Goal: Transaction & Acquisition: Purchase product/service

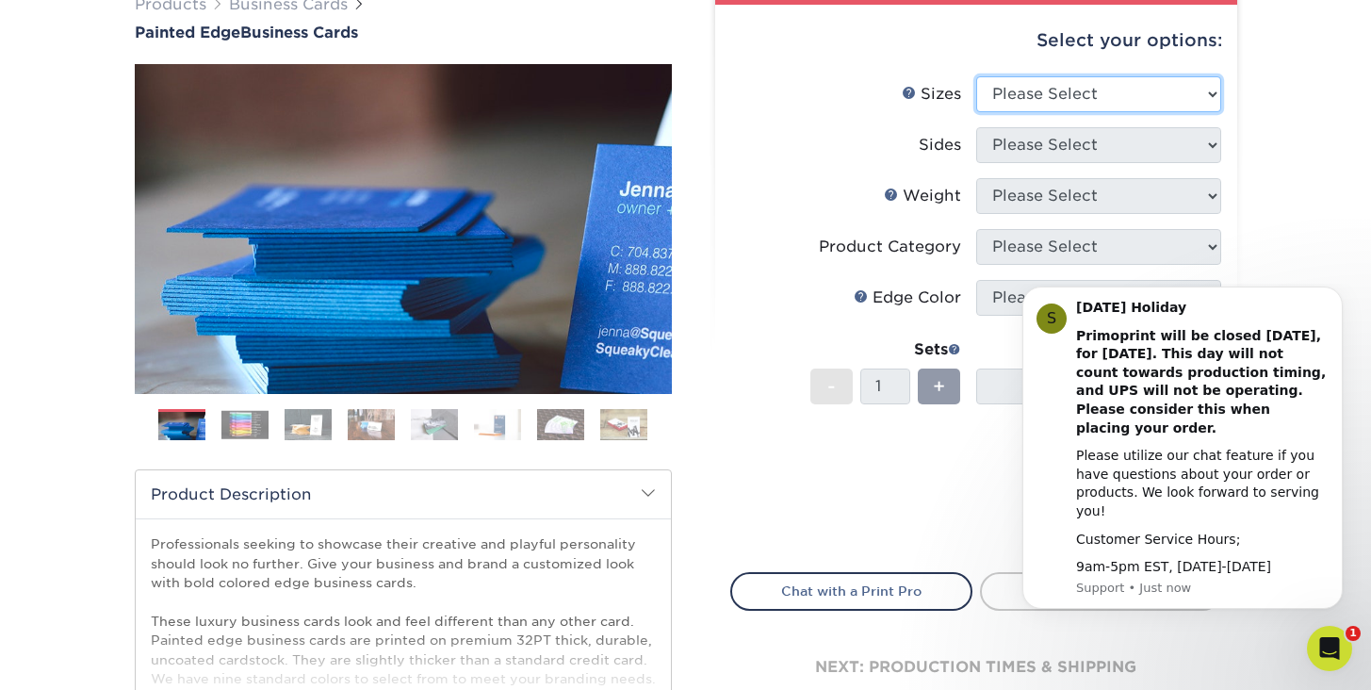
select select "2.00x3.50"
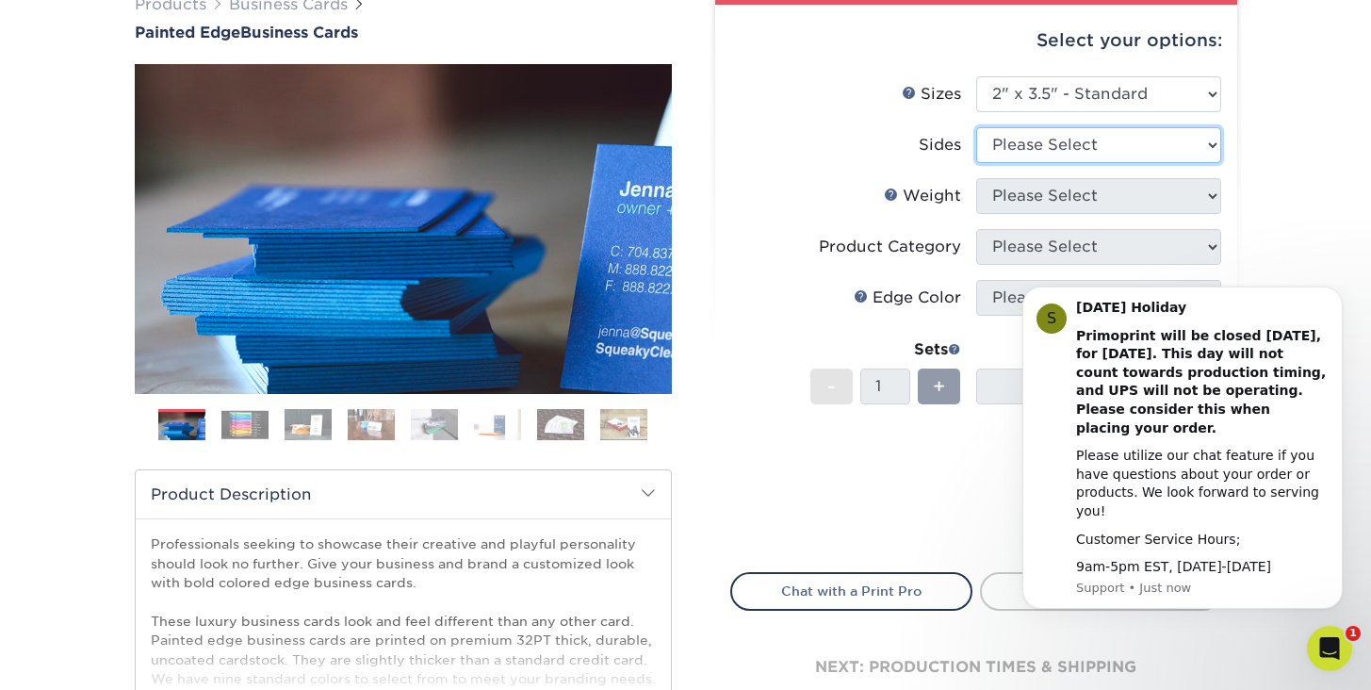
select select "13abbda7-1d64-4f25-8bb2-c179b224825d"
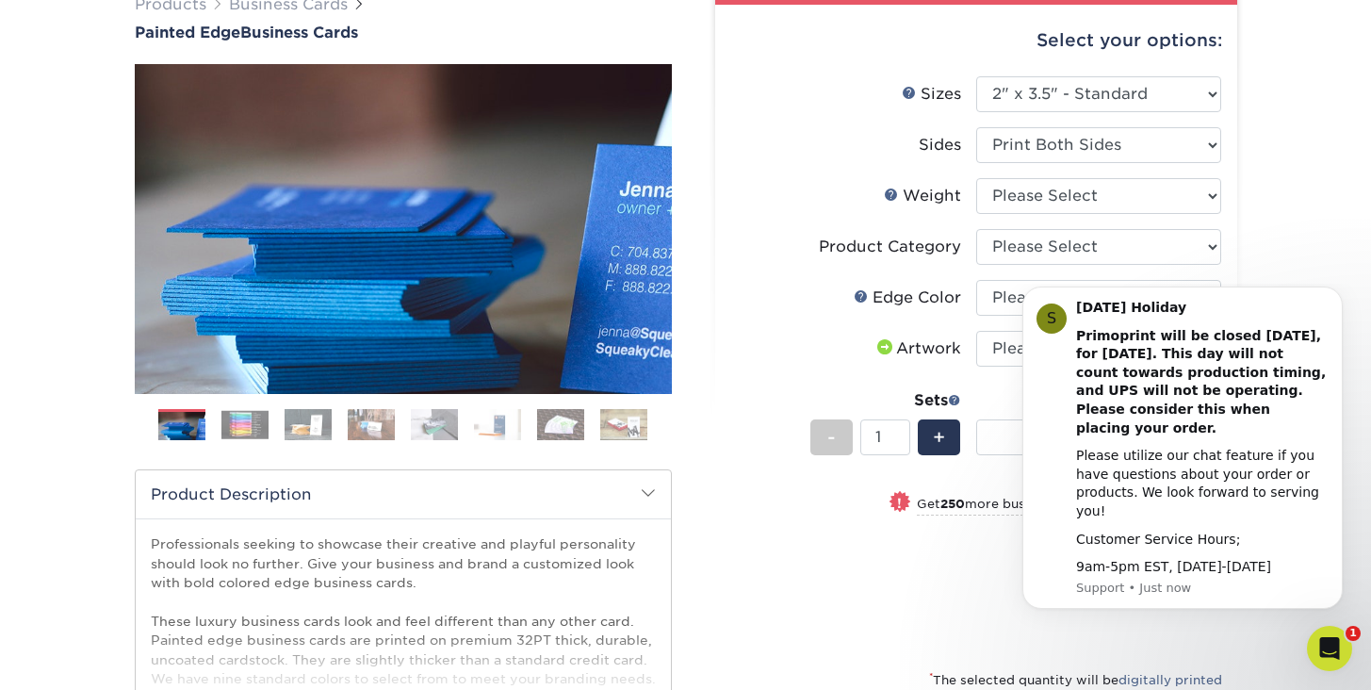
click at [1056, 305] on body "S [DATE] Holiday Primoprint will be closed [DATE], for [DATE]. This day will no…" at bounding box center [1182, 461] width 362 height 340
click at [1334, 295] on icon "Dismiss notification" at bounding box center [1336, 291] width 7 height 7
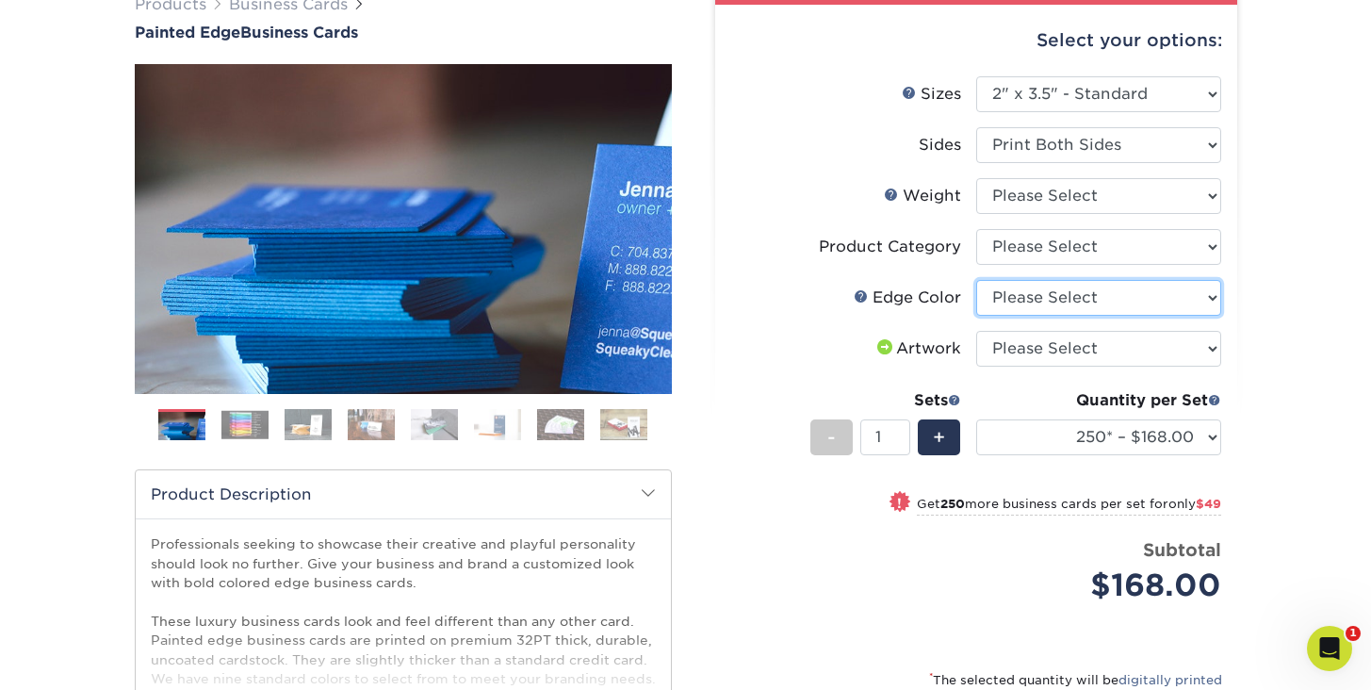
select select "29d9e76e-281e-4d02-923d-5e3eb4a981a9"
click at [240, 420] on img at bounding box center [244, 424] width 47 height 29
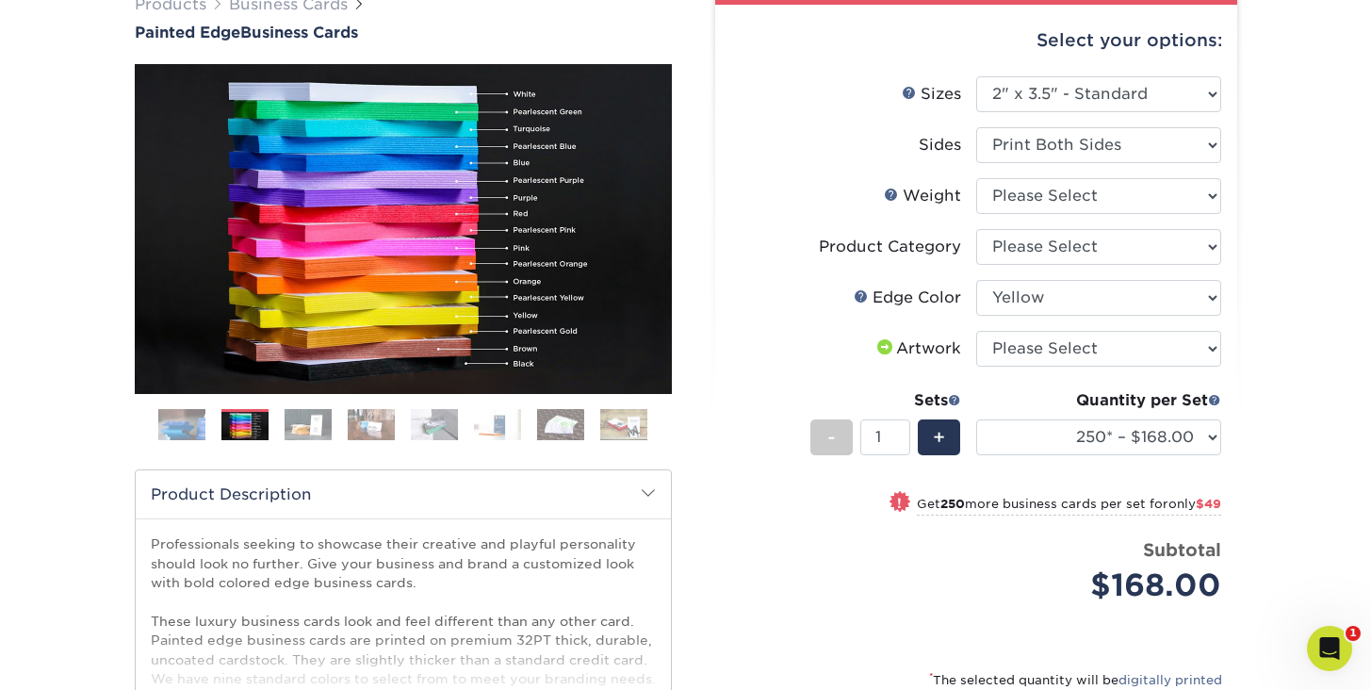
click at [299, 426] on img at bounding box center [307, 424] width 47 height 33
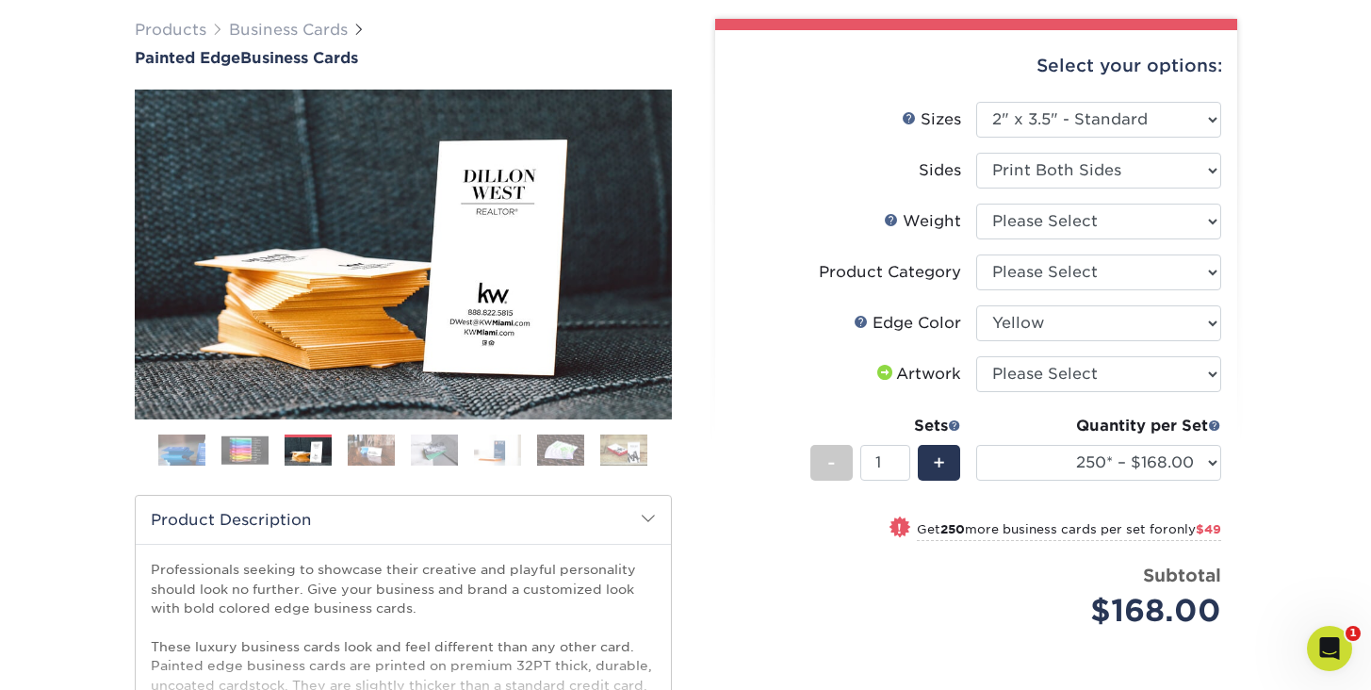
scroll to position [138, 0]
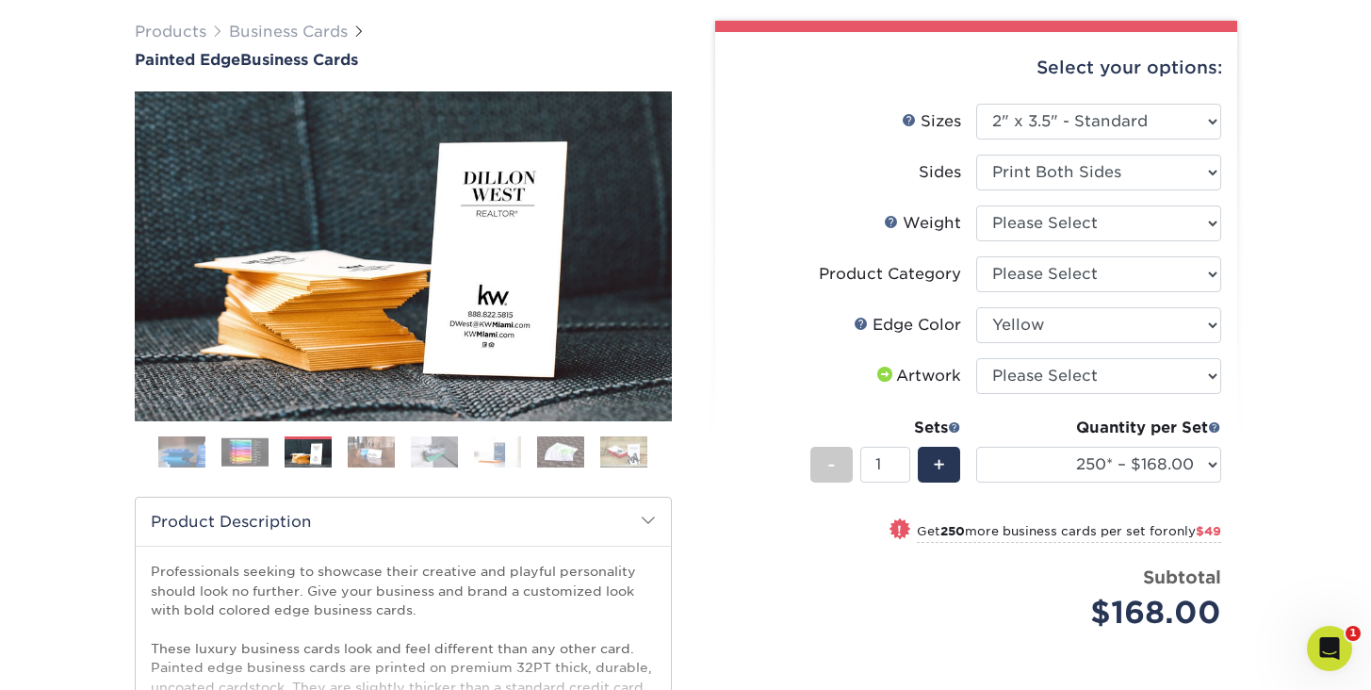
click at [358, 452] on img at bounding box center [371, 451] width 47 height 33
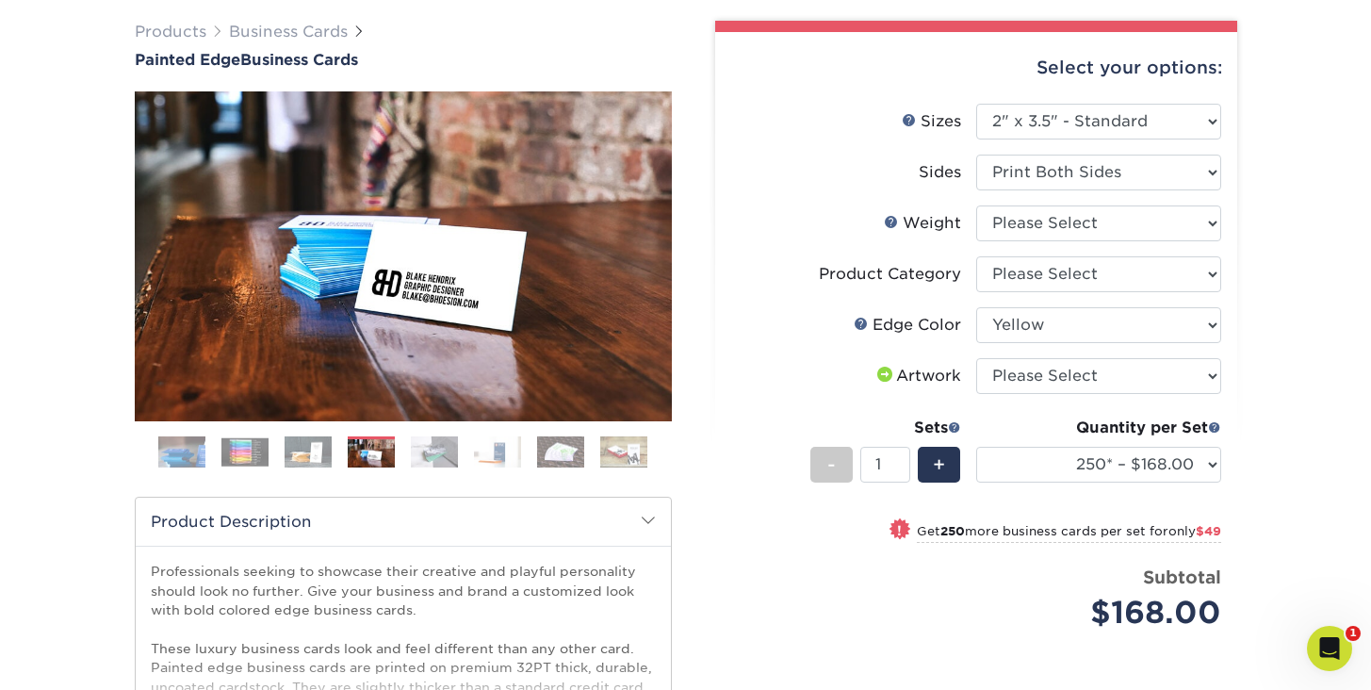
click at [412, 447] on img at bounding box center [434, 451] width 47 height 33
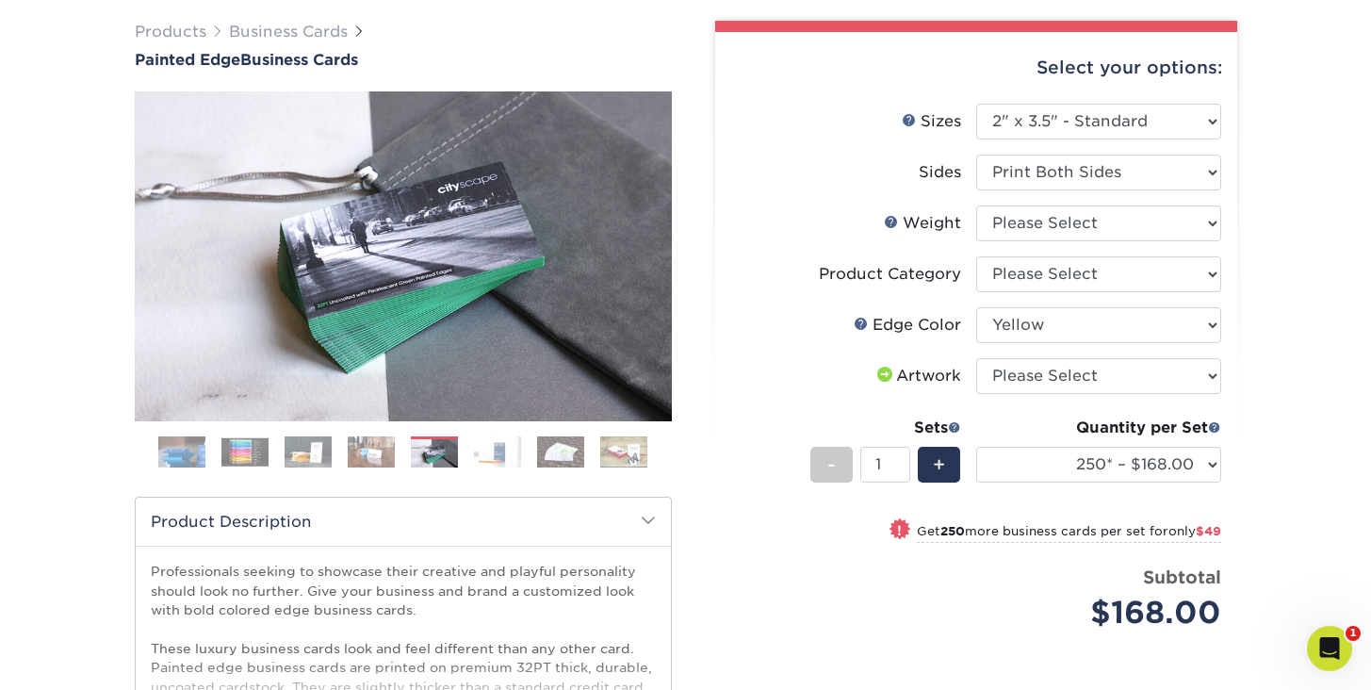
click at [496, 456] on img at bounding box center [497, 451] width 47 height 33
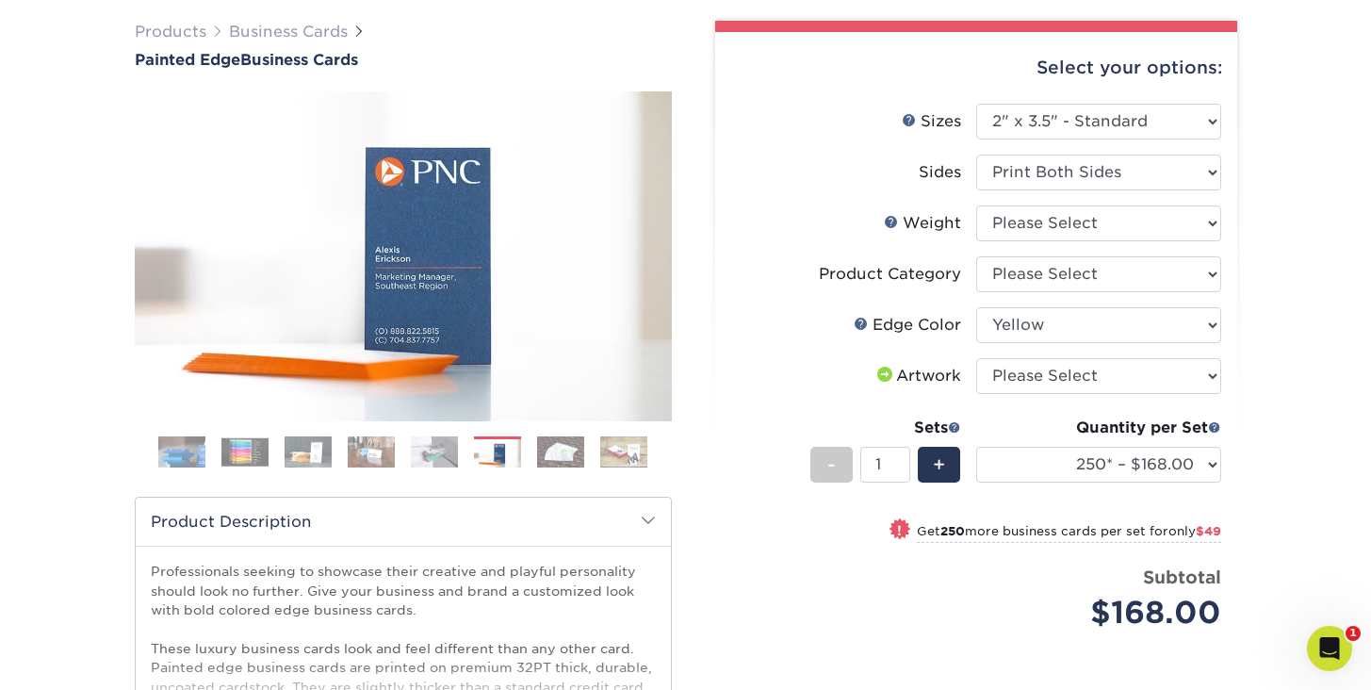
click at [545, 456] on img at bounding box center [560, 451] width 47 height 33
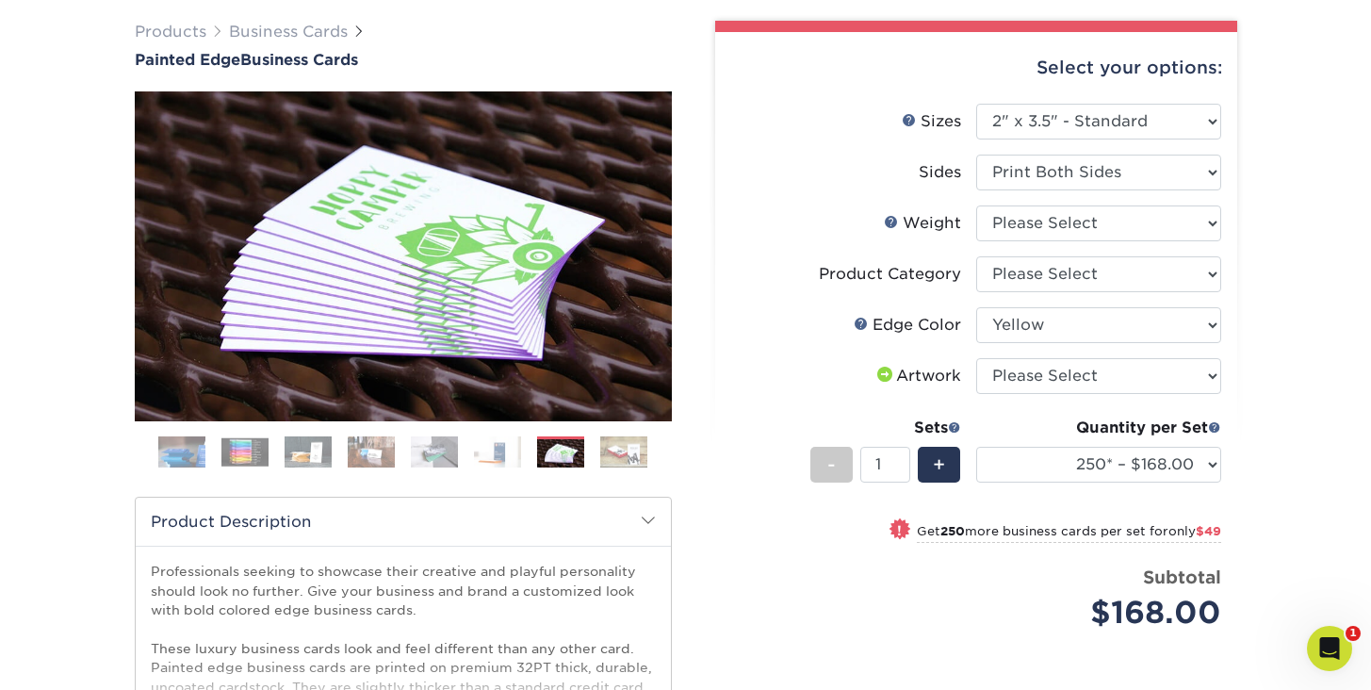
click at [619, 456] on img at bounding box center [623, 451] width 47 height 33
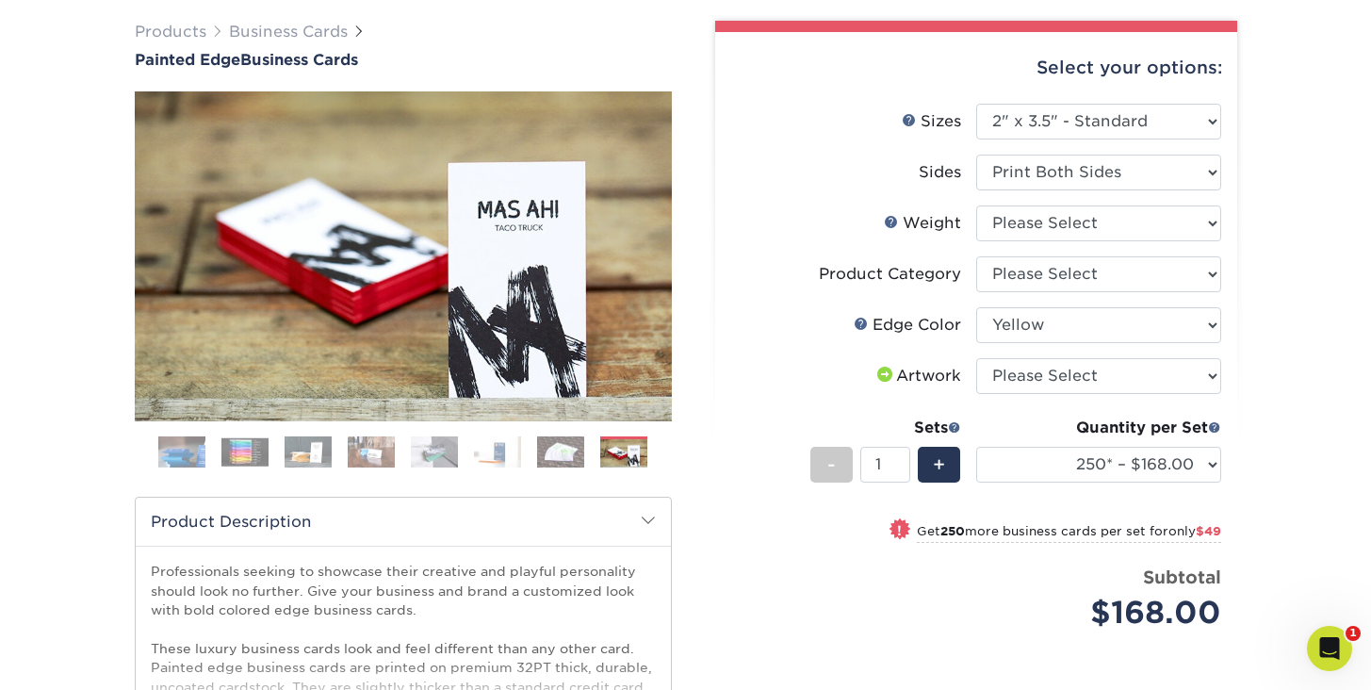
click at [247, 449] on img at bounding box center [244, 451] width 47 height 29
